Goal: Task Accomplishment & Management: Complete application form

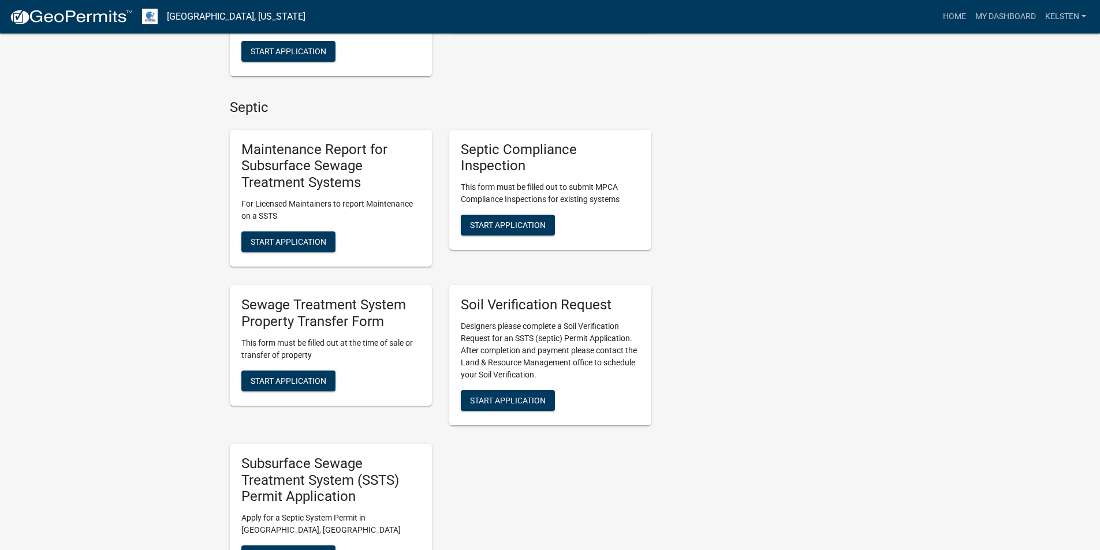
scroll to position [462, 0]
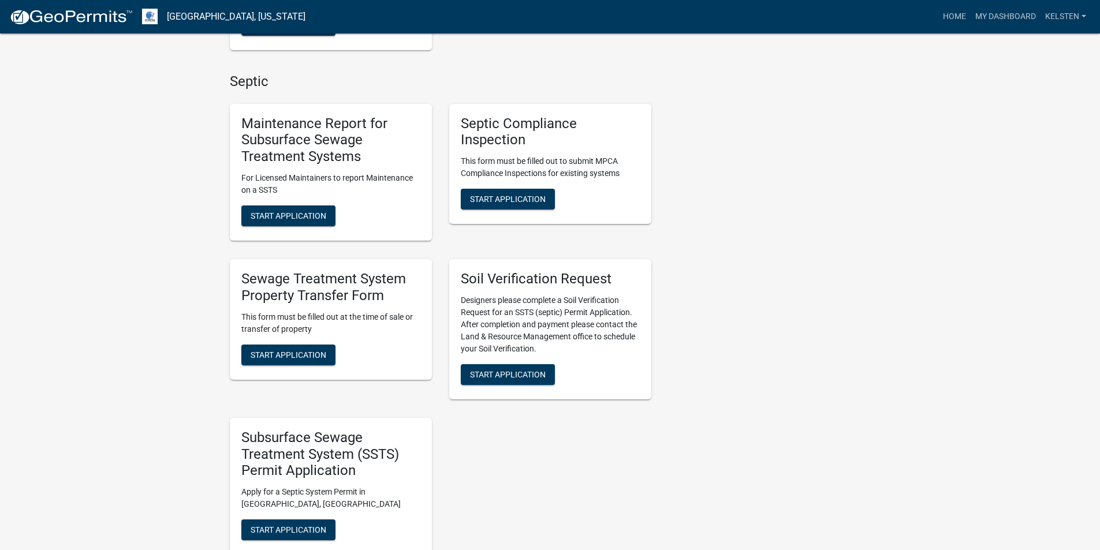
click at [300, 336] on div "Sewage Treatment System Property Transfer Form This form must be filled out at …" at bounding box center [331, 319] width 202 height 121
click at [298, 349] on button "Start Application" at bounding box center [288, 355] width 94 height 21
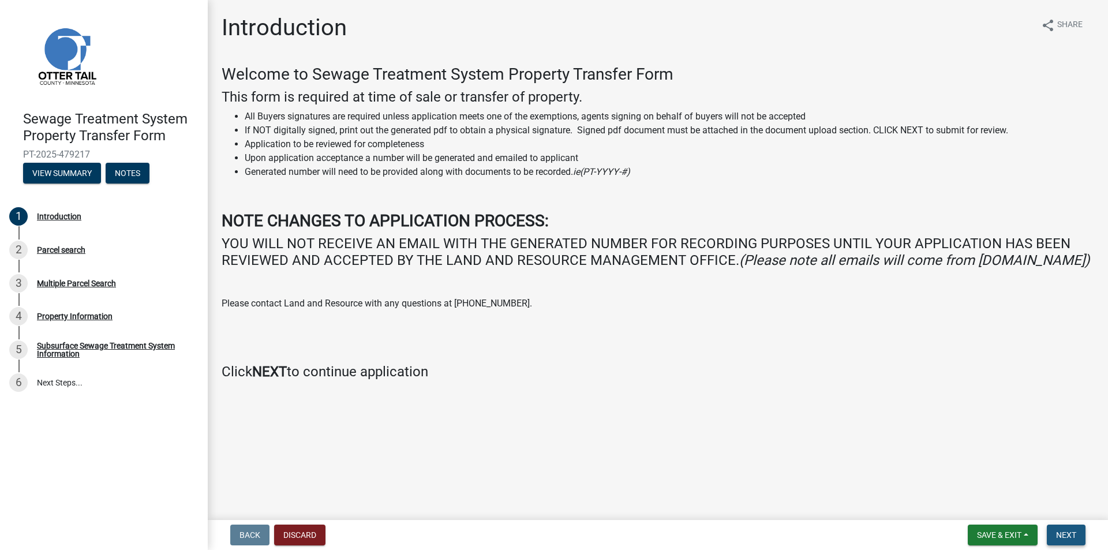
click at [1074, 539] on span "Next" at bounding box center [1066, 535] width 20 height 9
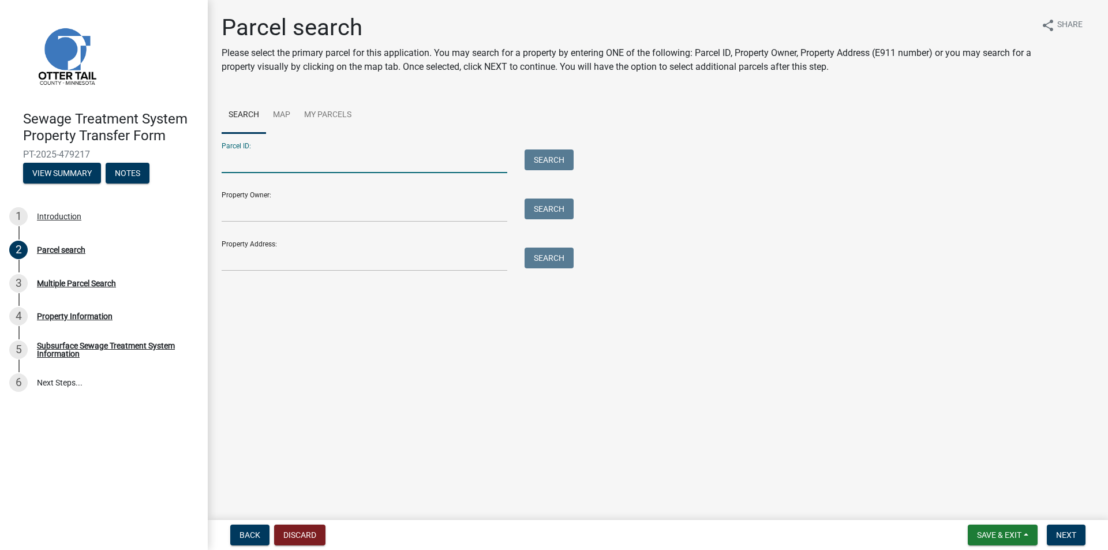
click at [345, 163] on input "Parcel ID:" at bounding box center [365, 162] width 286 height 24
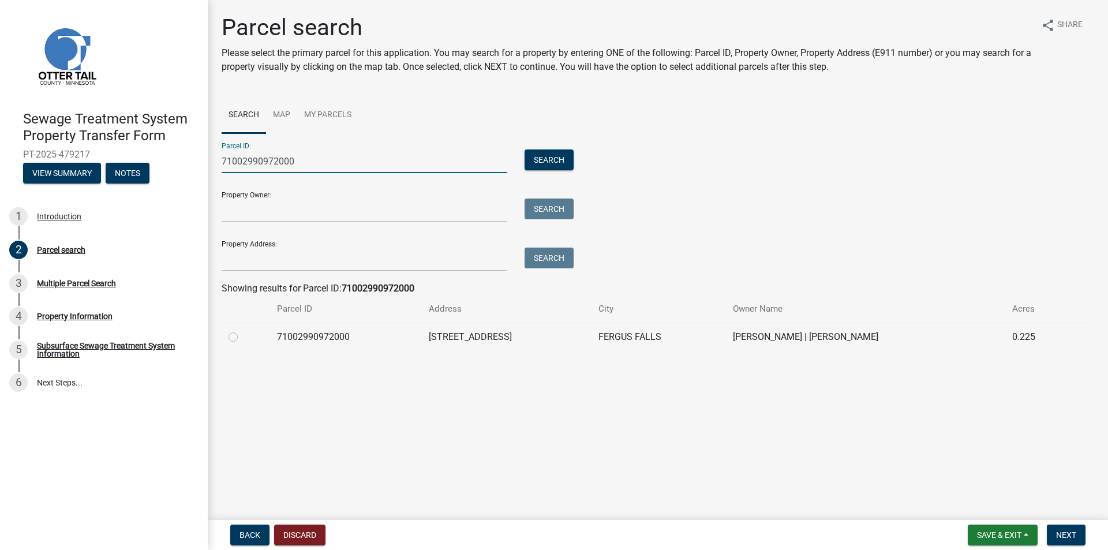
type input "71002990972000"
click at [242, 330] on label at bounding box center [242, 330] width 0 height 0
click at [242, 338] on input "radio" at bounding box center [246, 334] width 8 height 8
radio input "true"
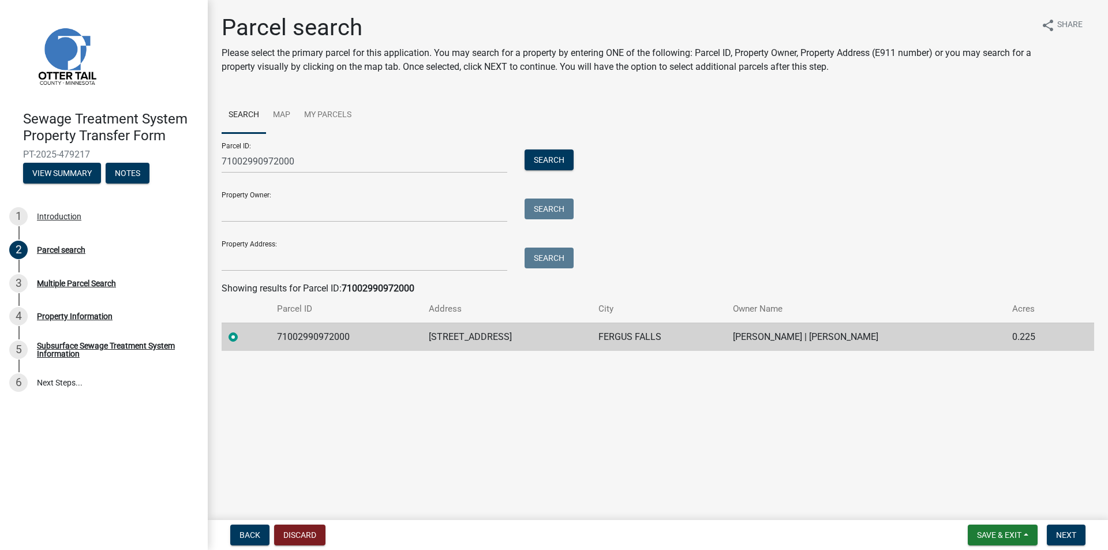
click at [1065, 522] on nav "Back Discard Save & Exit Save Save & Exit Next" at bounding box center [658, 535] width 901 height 30
click at [1065, 532] on span "Next" at bounding box center [1066, 535] width 20 height 9
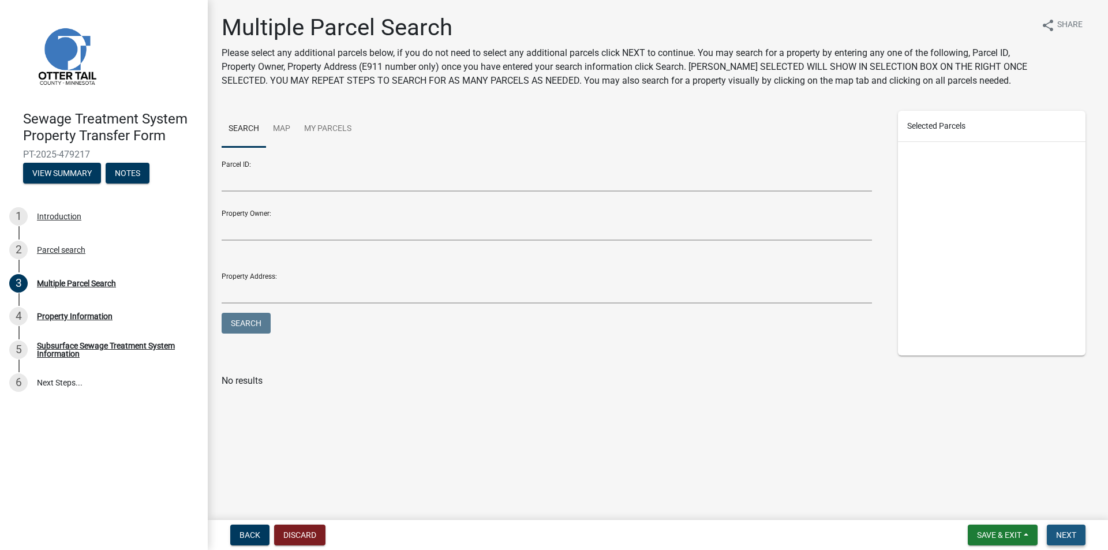
click at [1074, 536] on span "Next" at bounding box center [1066, 535] width 20 height 9
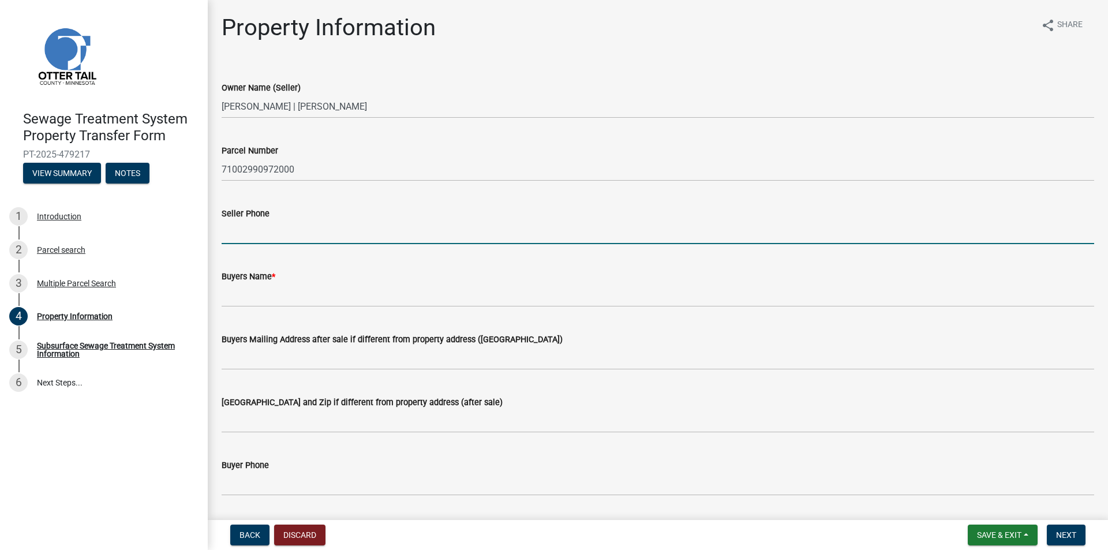
click at [259, 233] on input "Seller Phone" at bounding box center [658, 233] width 873 height 24
drag, startPoint x: 376, startPoint y: 432, endPoint x: 332, endPoint y: 238, distance: 198.9
click at [332, 238] on input "Seller Phone" at bounding box center [658, 233] width 873 height 24
type input "2186711529"
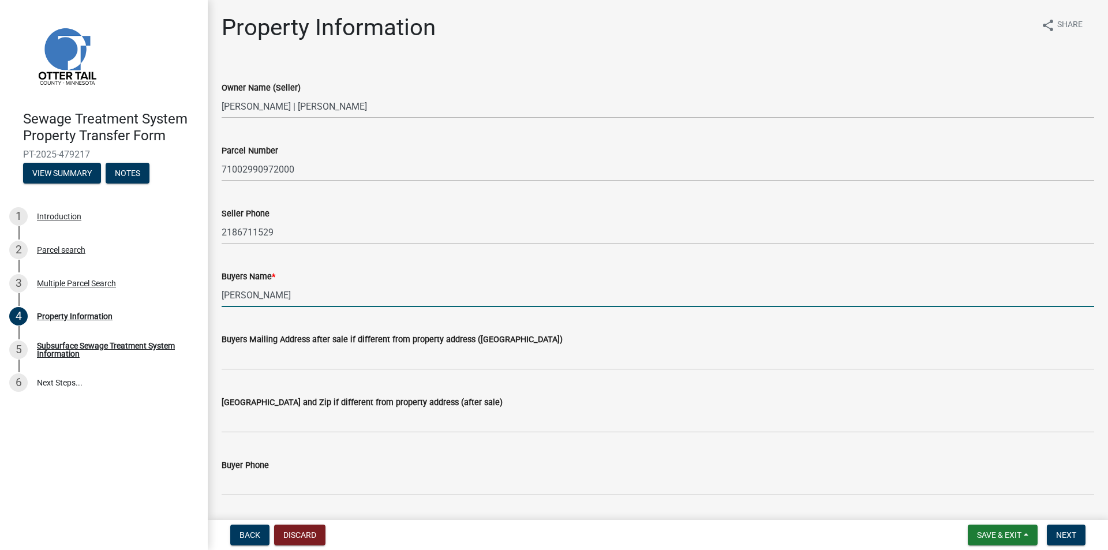
type input "[PERSON_NAME]"
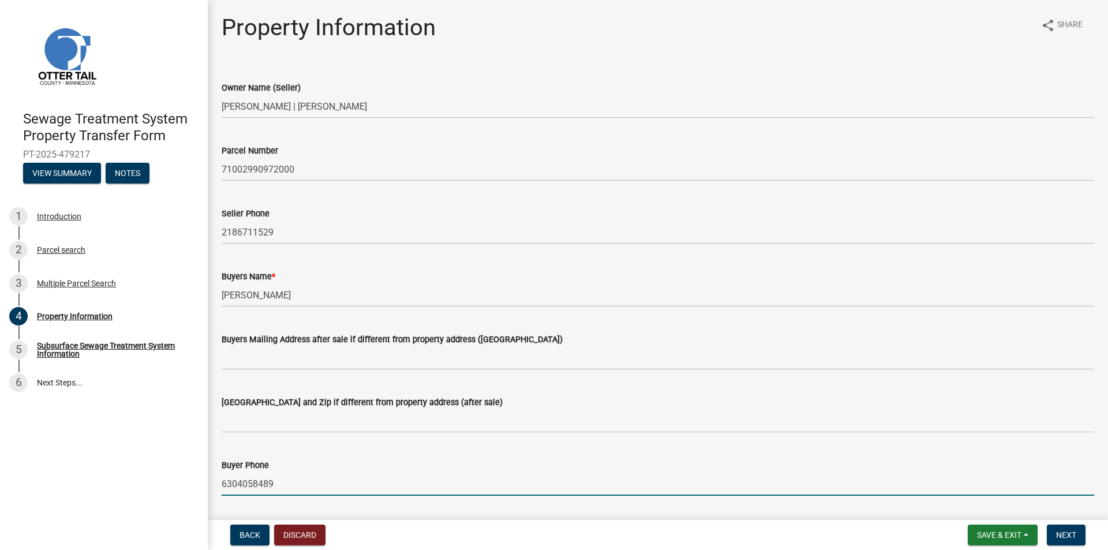
type input "6304058489"
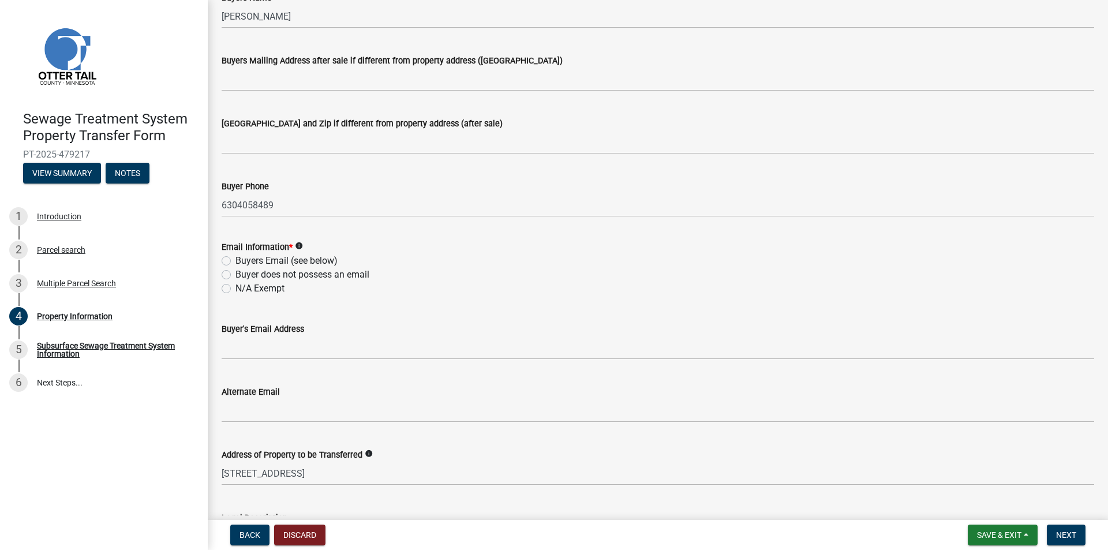
click at [320, 257] on label "Buyers Email (see below)" at bounding box center [287, 261] width 102 height 14
click at [243, 257] on input "Buyers Email (see below)" at bounding box center [240, 258] width 8 height 8
radio input "true"
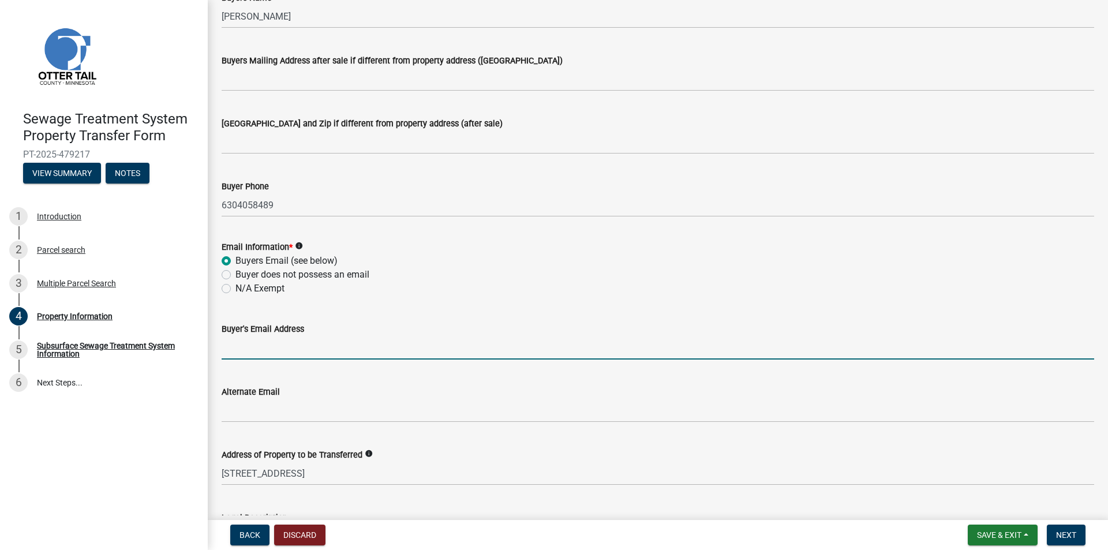
click at [274, 345] on input "Buyer's Email Address" at bounding box center [658, 348] width 873 height 24
type input "[PERSON_NAME][EMAIL_ADDRESS][PERSON_NAME][DOMAIN_NAME]"
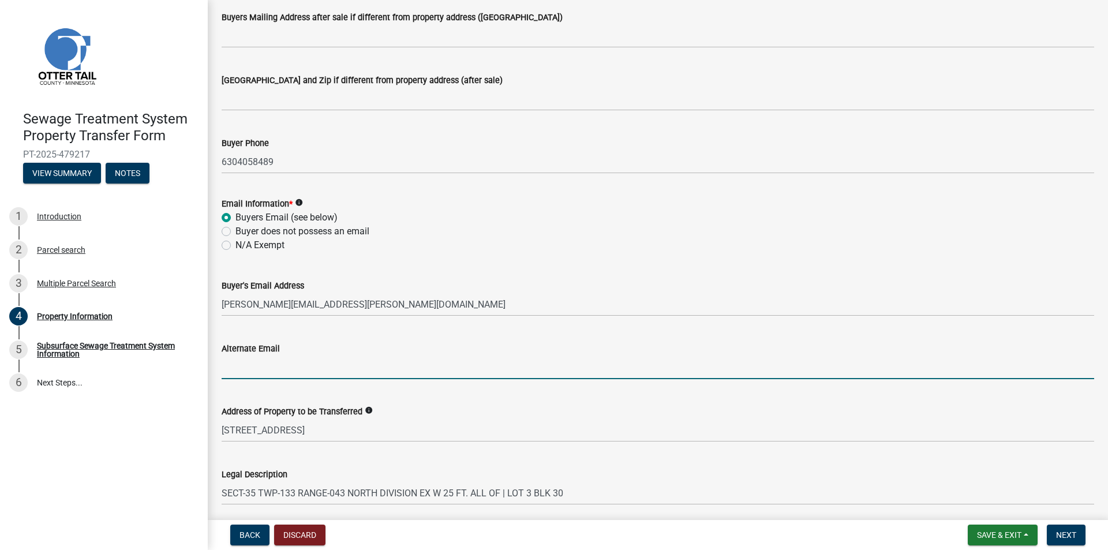
scroll to position [394, 0]
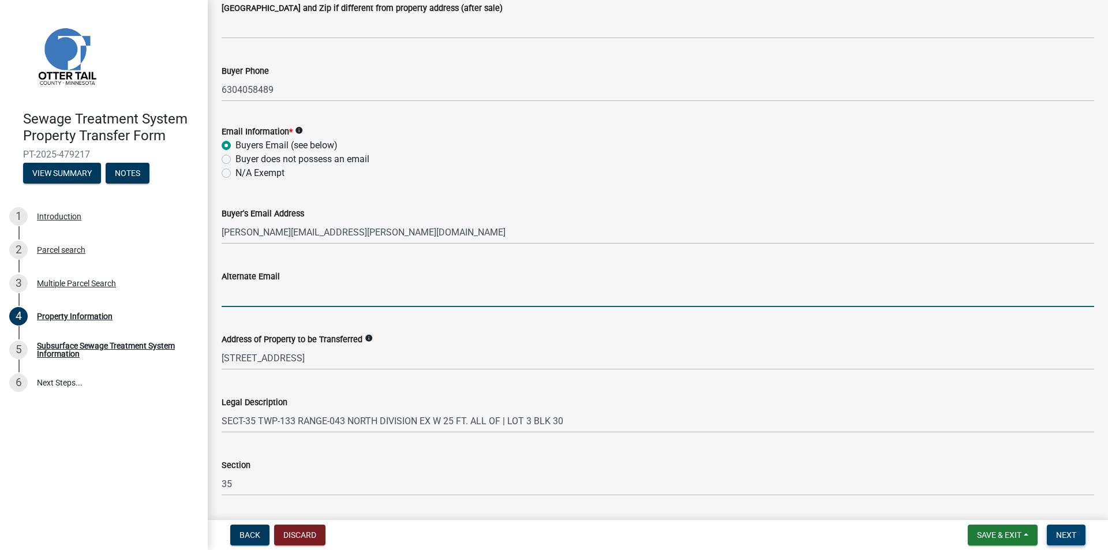
click at [1069, 532] on span "Next" at bounding box center [1066, 535] width 20 height 9
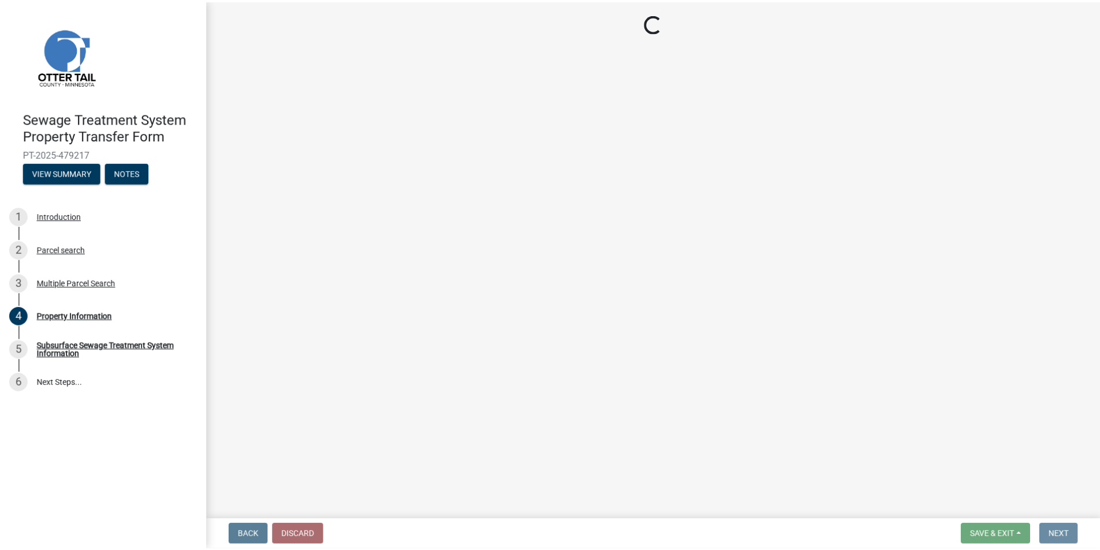
scroll to position [0, 0]
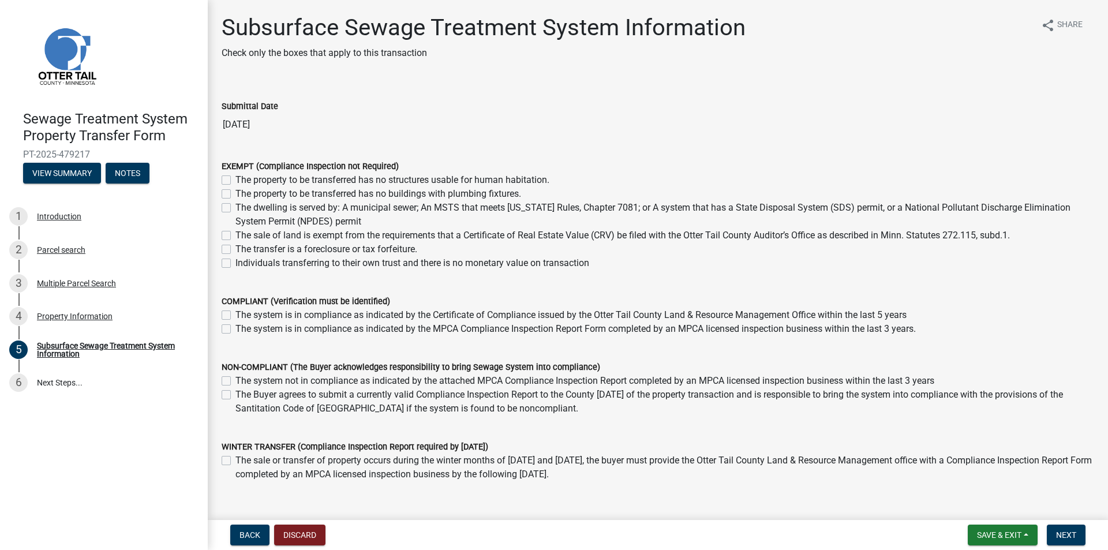
click at [251, 210] on label "The dwelling is served by: A municipal sewer; An MSTS that meets [US_STATE] Rul…" at bounding box center [665, 215] width 859 height 28
click at [243, 208] on input "The dwelling is served by: A municipal sewer; An MSTS that meets [US_STATE] Rul…" at bounding box center [240, 205] width 8 height 8
checkbox input "true"
checkbox input "false"
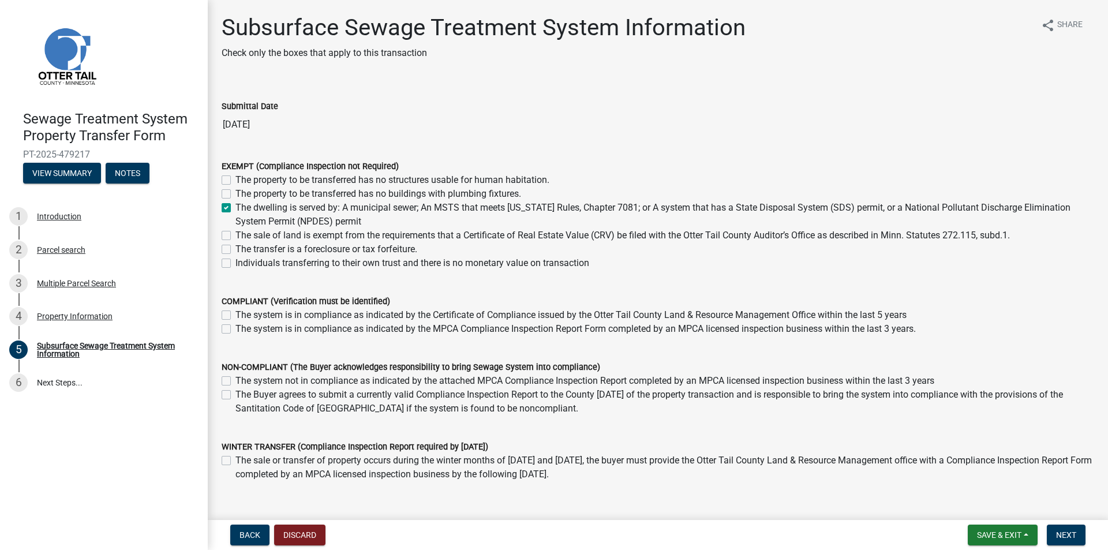
checkbox input "true"
checkbox input "false"
click at [1077, 539] on button "Next" at bounding box center [1066, 535] width 39 height 21
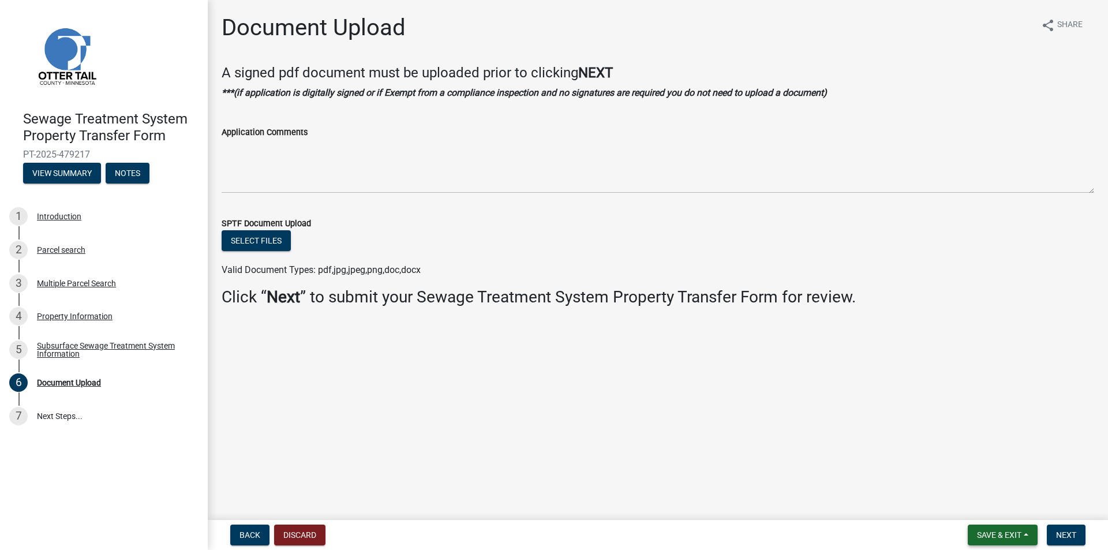
click at [1005, 528] on button "Save & Exit" at bounding box center [1003, 535] width 70 height 21
click at [985, 505] on button "Save & Exit" at bounding box center [992, 505] width 92 height 28
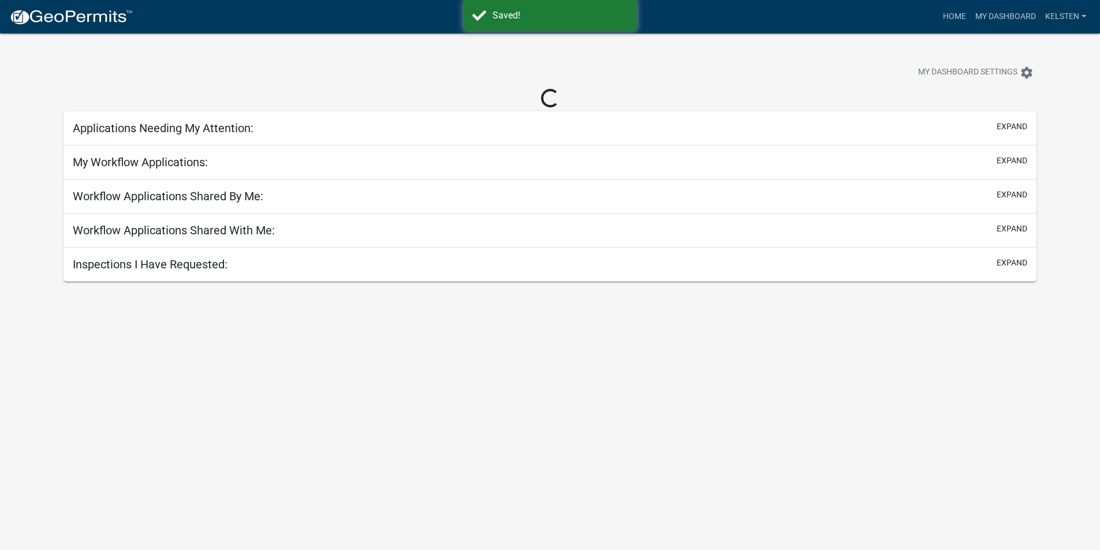
select select "3: 100"
